Goal: Navigation & Orientation: Find specific page/section

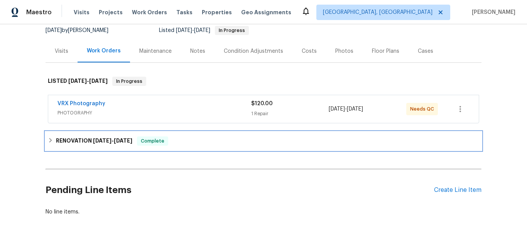
click at [74, 139] on h6 "RENOVATION 8/1/25 - 8/18/25" at bounding box center [94, 141] width 76 height 9
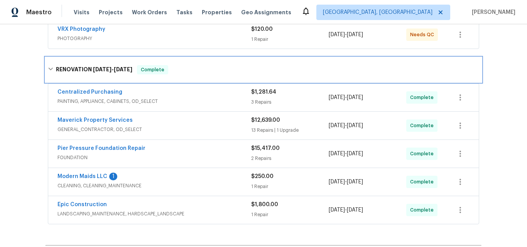
scroll to position [154, 0]
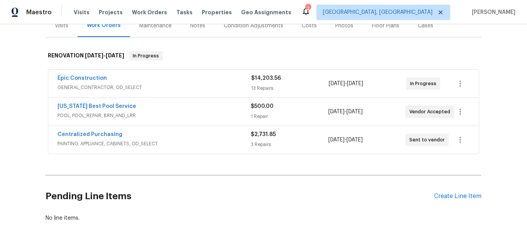
scroll to position [116, 0]
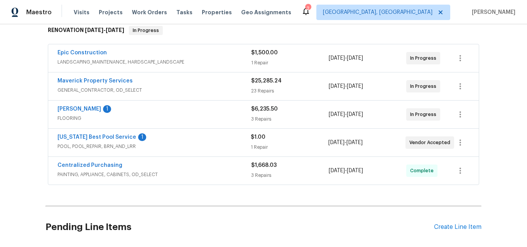
scroll to position [116, 0]
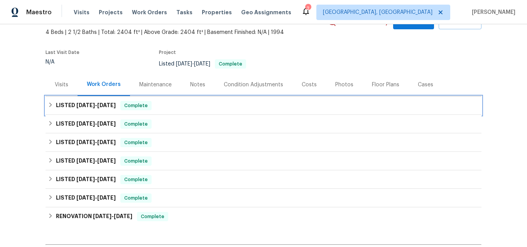
click at [83, 106] on span "8/9/25" at bounding box center [85, 105] width 19 height 5
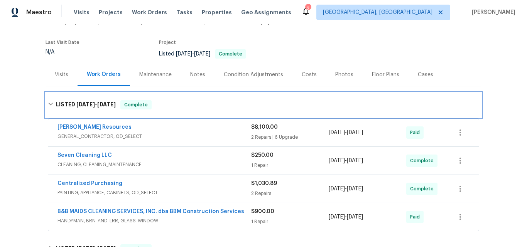
scroll to position [121, 0]
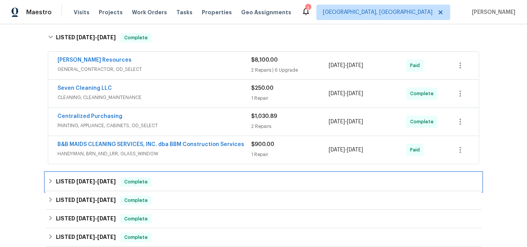
click at [81, 178] on h6 "LISTED 7/8/25 - 7/10/25" at bounding box center [86, 181] width 60 height 9
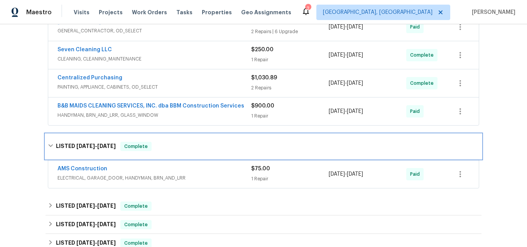
scroll to position [236, 0]
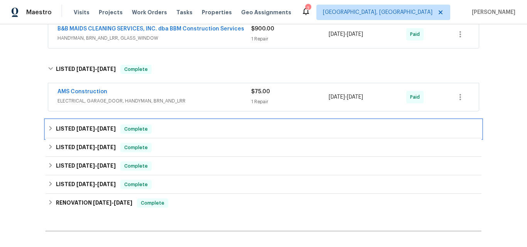
click at [68, 131] on h6 "LISTED 7/8/25 - 7/10/25" at bounding box center [86, 129] width 60 height 9
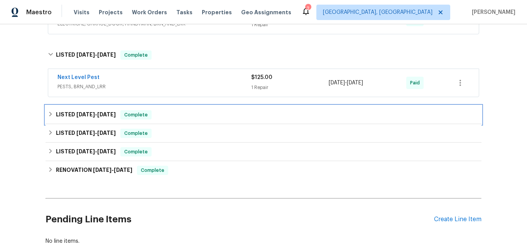
click at [76, 110] on div "LISTED 6/12/25 - 6/13/25 Complete" at bounding box center [264, 115] width 436 height 19
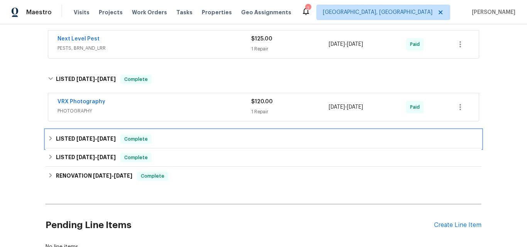
click at [76, 135] on h6 "LISTED 6/6/25 - 6/9/25" at bounding box center [86, 139] width 60 height 9
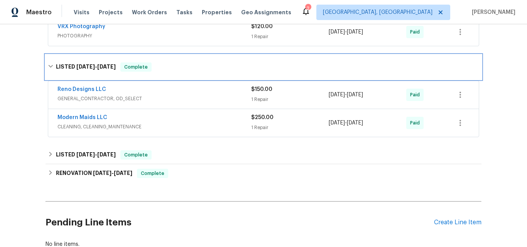
scroll to position [429, 0]
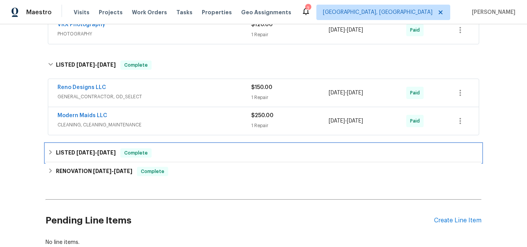
click at [83, 149] on h6 "LISTED 5/21/25 - 5/23/25" at bounding box center [86, 152] width 60 height 9
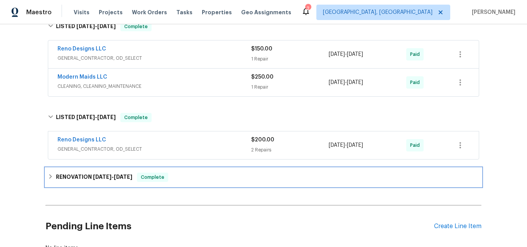
click at [81, 176] on h6 "RENOVATION 4/28/25 - 5/27/25" at bounding box center [94, 177] width 76 height 9
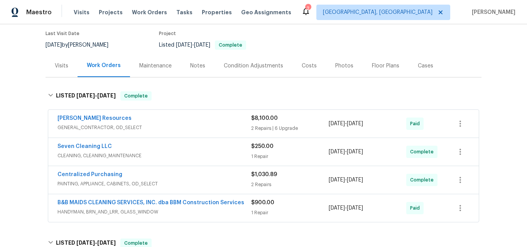
scroll to position [44, 0]
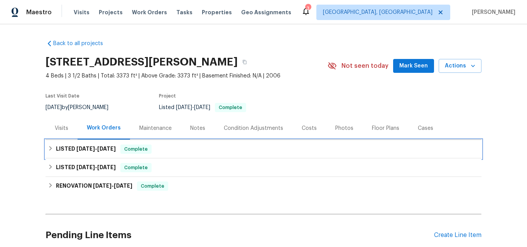
click at [83, 150] on span "6/18/25" at bounding box center [85, 148] width 19 height 5
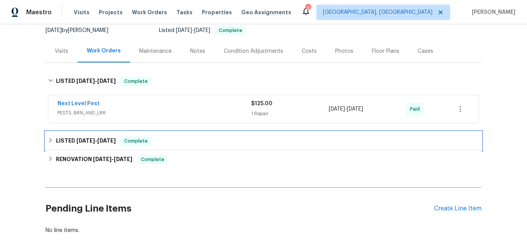
click at [76, 138] on span "6/5/25" at bounding box center [85, 140] width 19 height 5
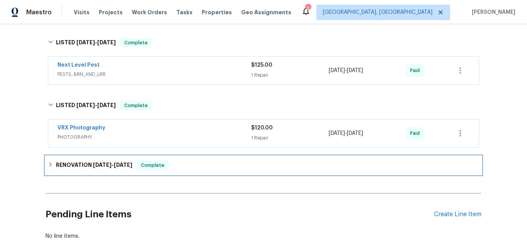
click at [81, 160] on div "RENOVATION 5/19/25 - 6/4/25 Complete" at bounding box center [264, 165] width 436 height 19
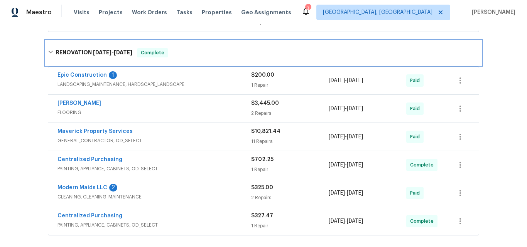
scroll to position [270, 0]
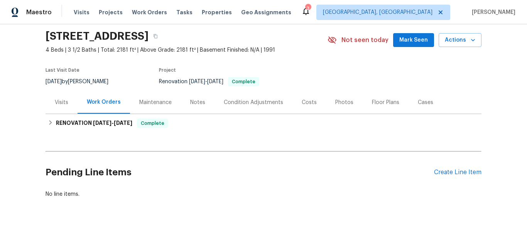
scroll to position [35, 0]
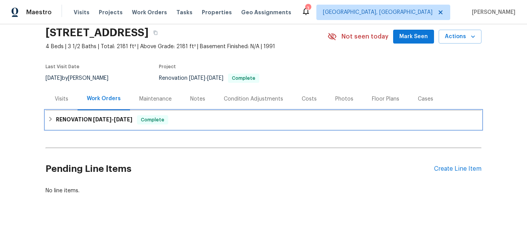
click at [78, 116] on h6 "RENOVATION 8/18/25 - 9/3/25" at bounding box center [94, 119] width 76 height 9
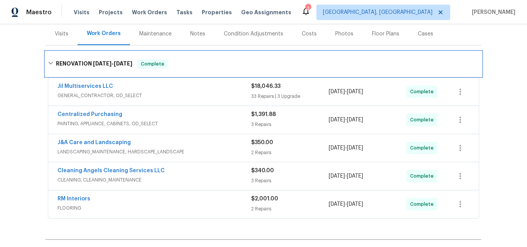
scroll to position [112, 0]
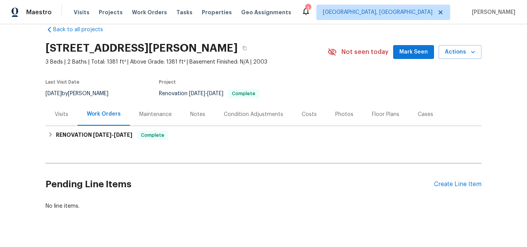
scroll to position [35, 0]
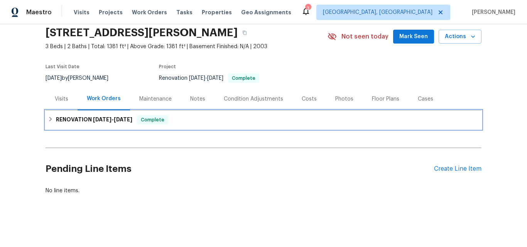
click at [68, 115] on h6 "RENOVATION [DATE] - [DATE]" at bounding box center [94, 119] width 76 height 9
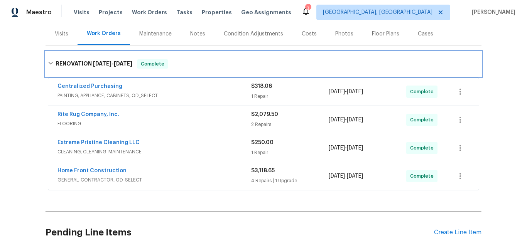
scroll to position [112, 0]
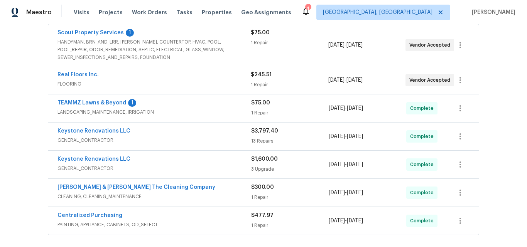
scroll to position [147, 0]
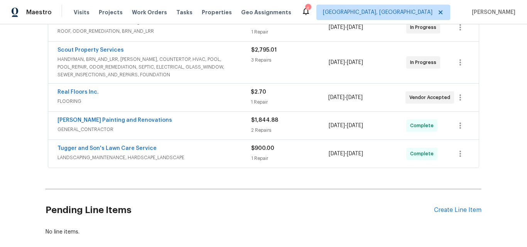
scroll to position [193, 0]
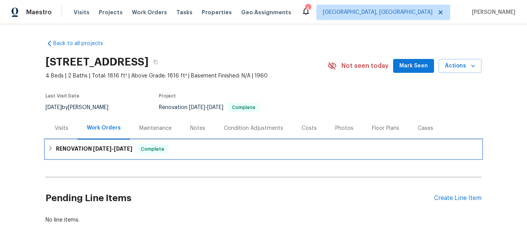
click at [77, 144] on div "RENOVATION 8/18/25 - 8/30/25 Complete" at bounding box center [264, 149] width 436 height 19
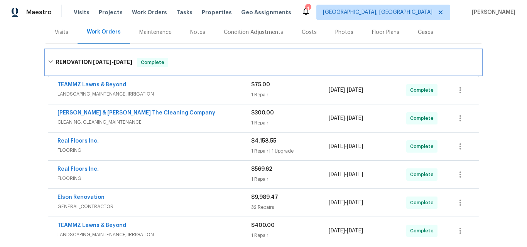
scroll to position [77, 0]
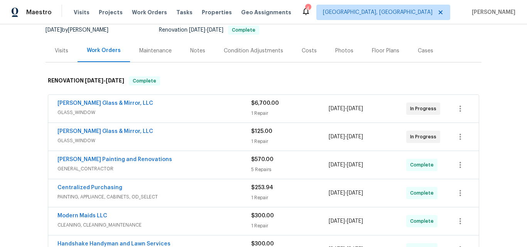
scroll to position [77, 0]
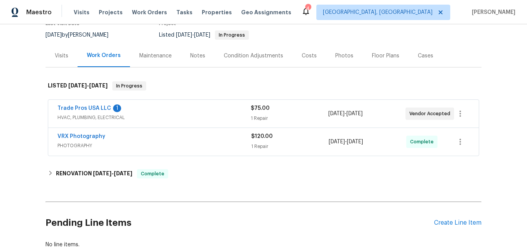
scroll to position [77, 0]
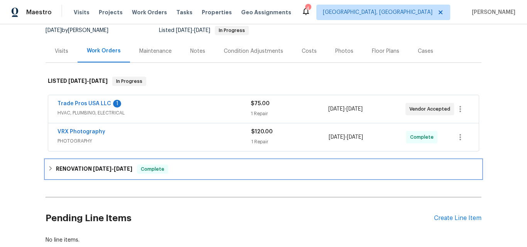
drag, startPoint x: 88, startPoint y: 167, endPoint x: 122, endPoint y: 140, distance: 43.1
click at [88, 167] on h6 "RENOVATION [DATE] - [DATE]" at bounding box center [94, 169] width 76 height 9
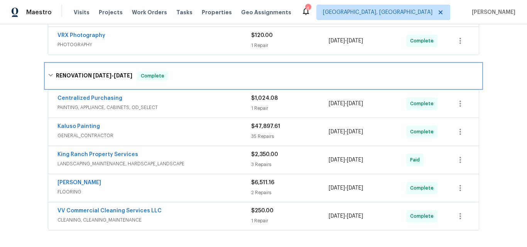
scroll to position [193, 0]
